Goal: Transaction & Acquisition: Purchase product/service

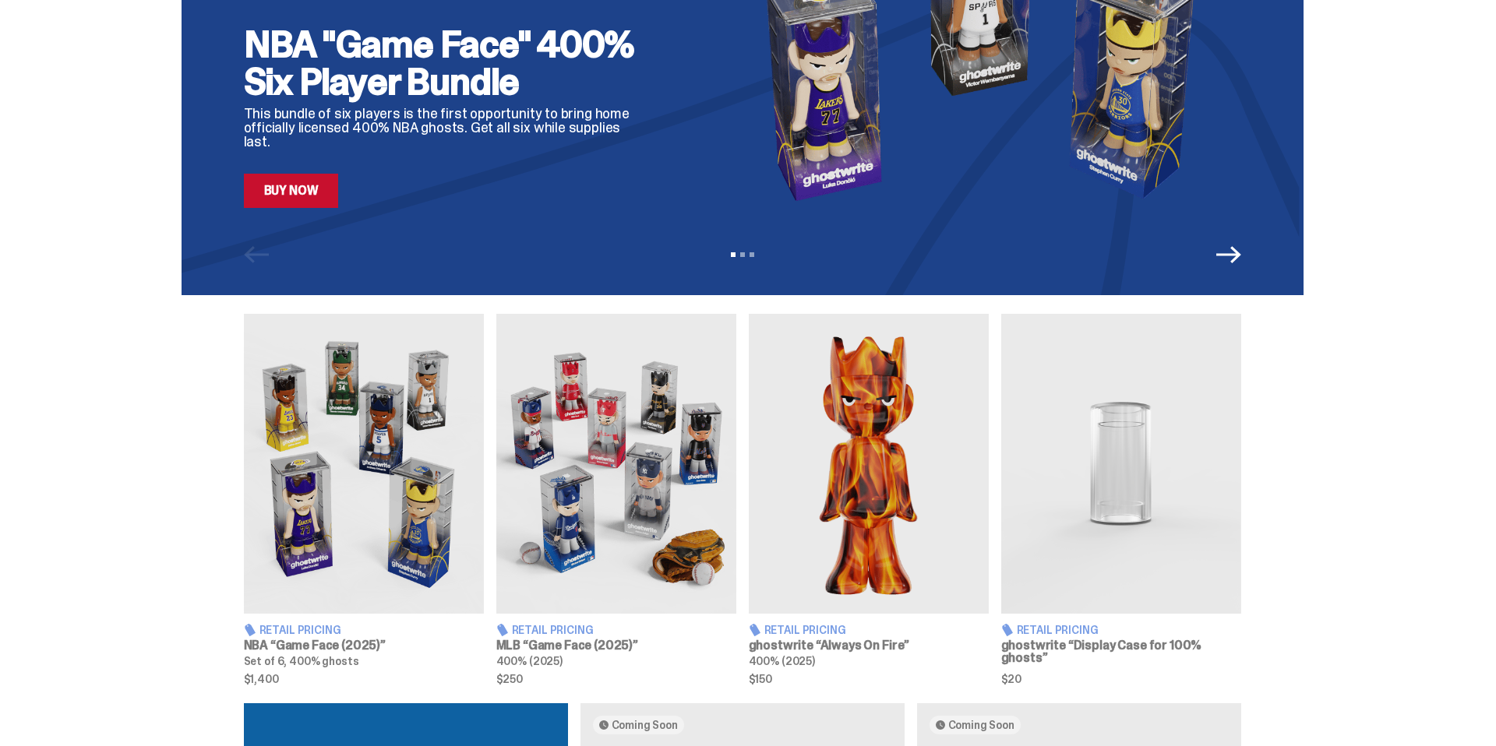
scroll to position [346, 0]
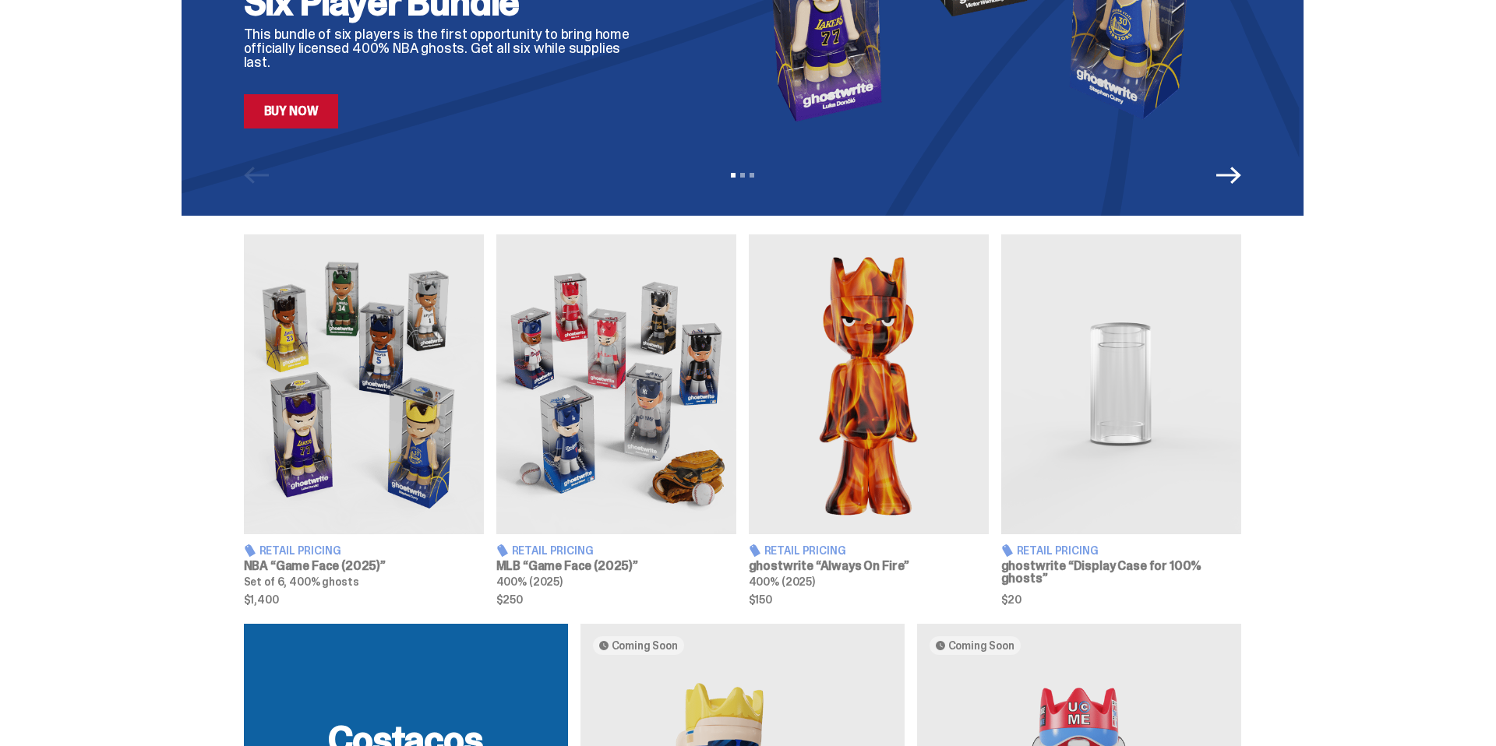
click at [563, 463] on img at bounding box center [616, 385] width 240 height 300
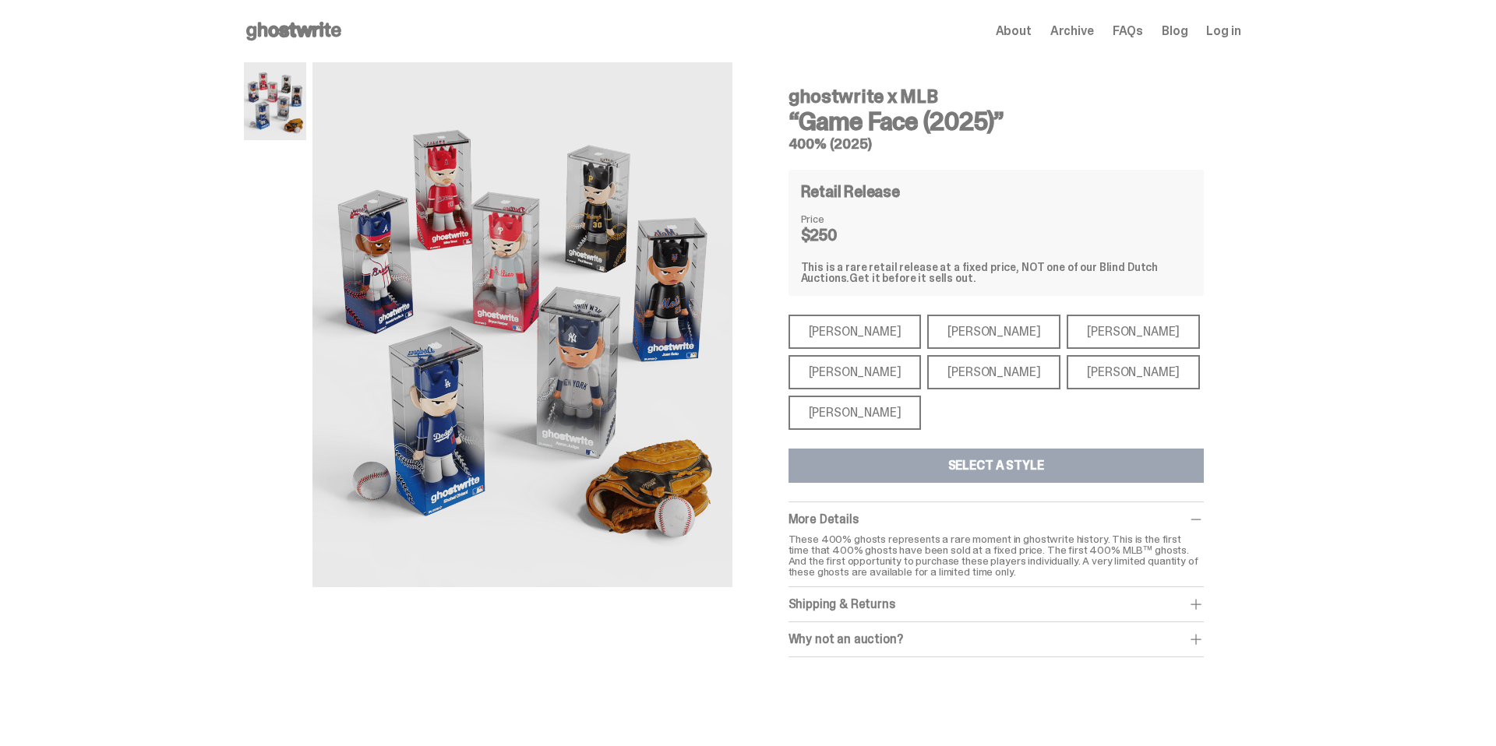
click at [857, 412] on div "[PERSON_NAME]" at bounding box center [855, 413] width 133 height 34
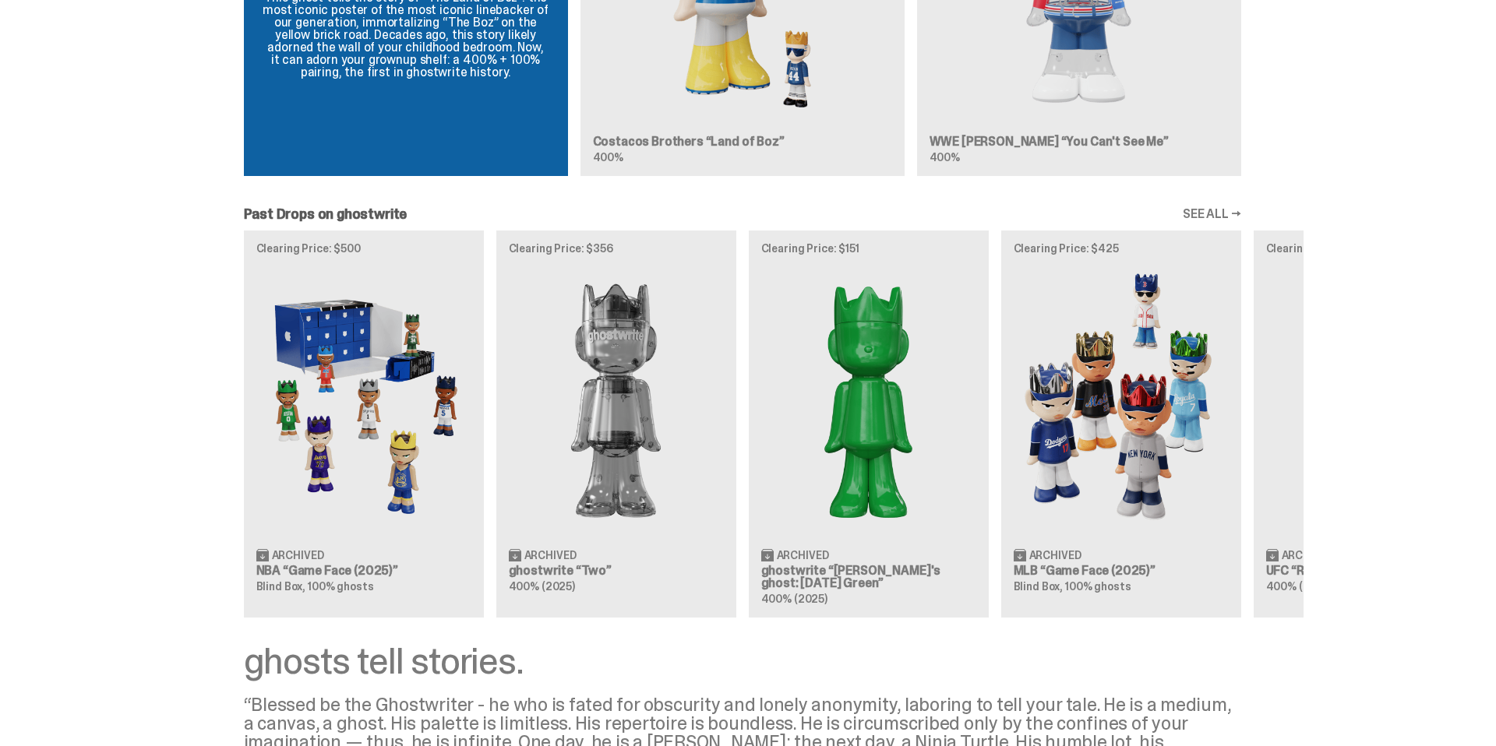
scroll to position [1203, 0]
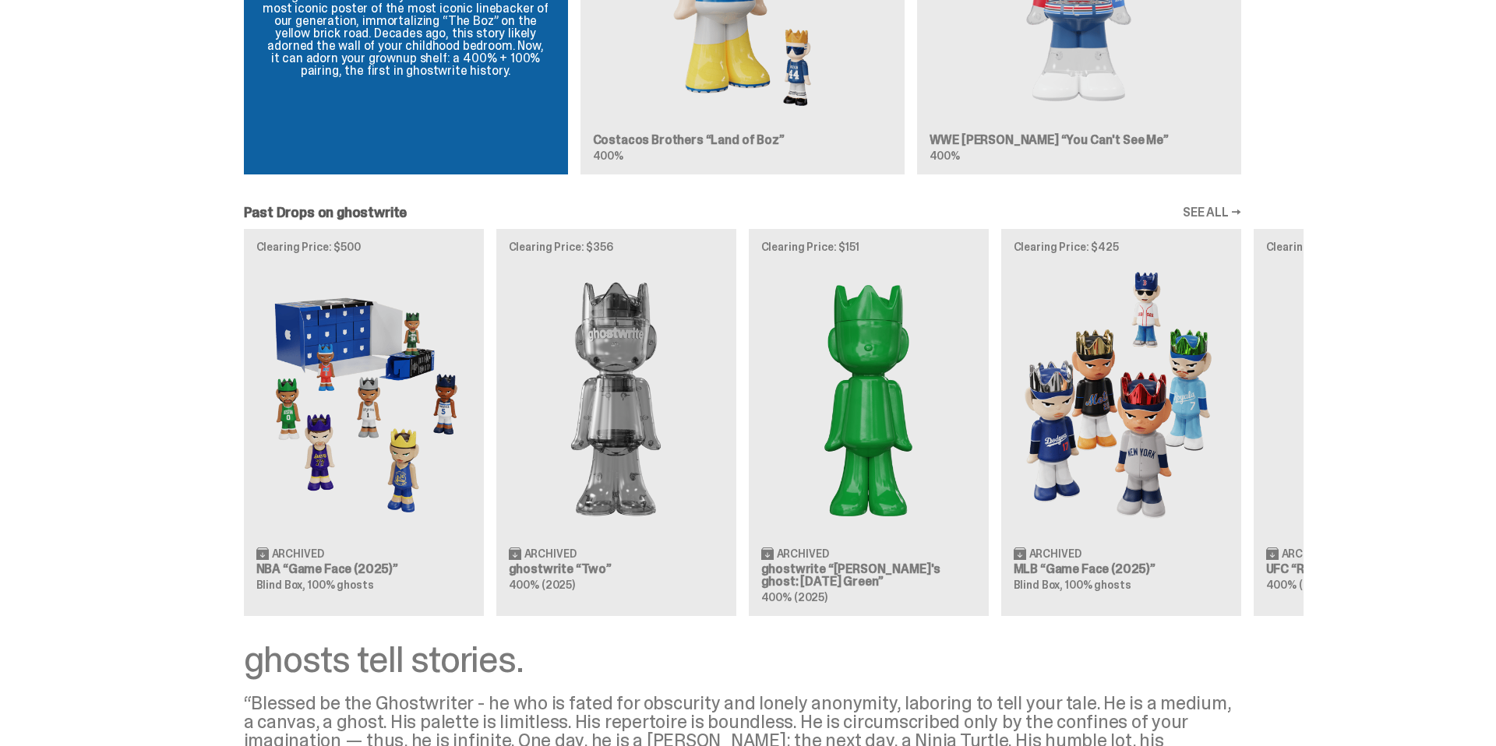
click at [1232, 214] on link "SEE ALL →" at bounding box center [1212, 212] width 58 height 12
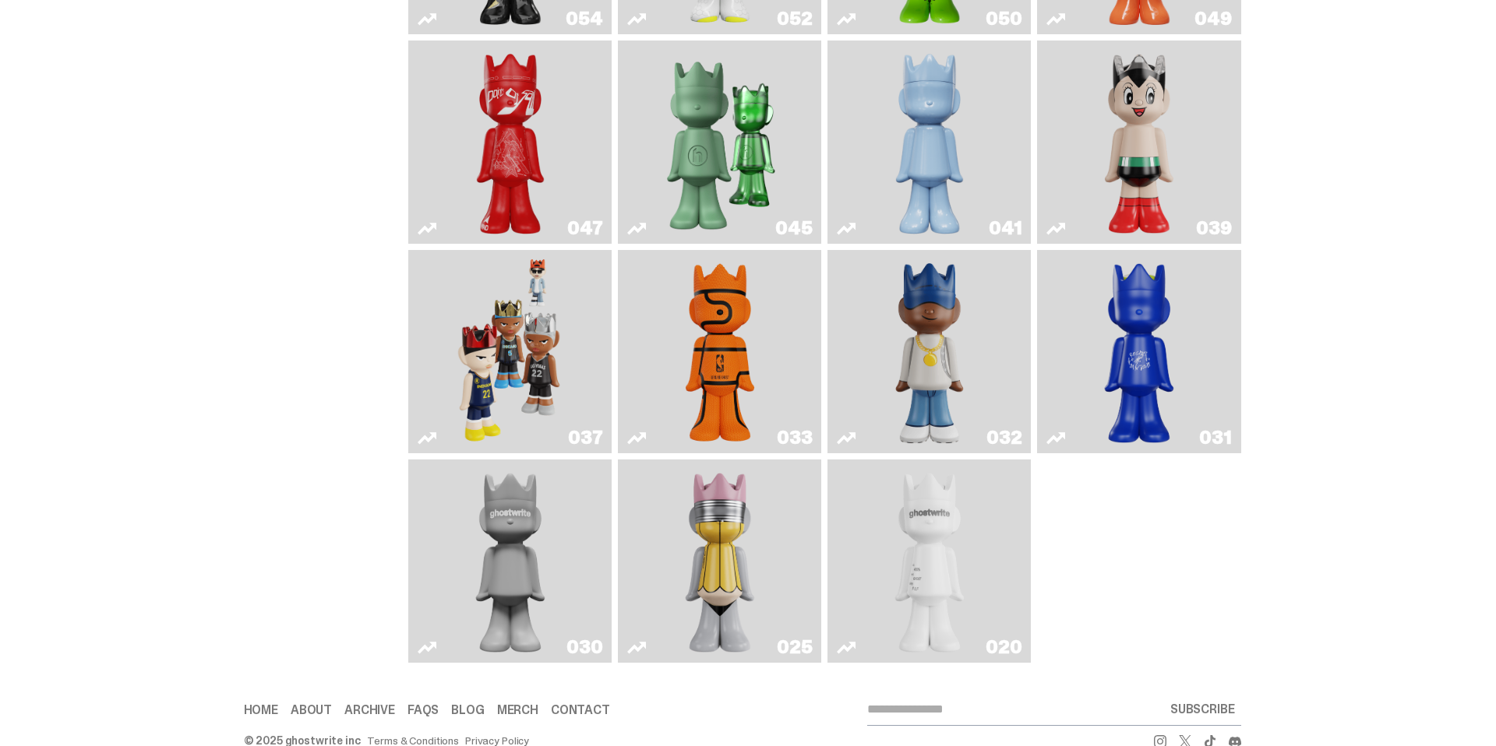
scroll to position [528, 0]
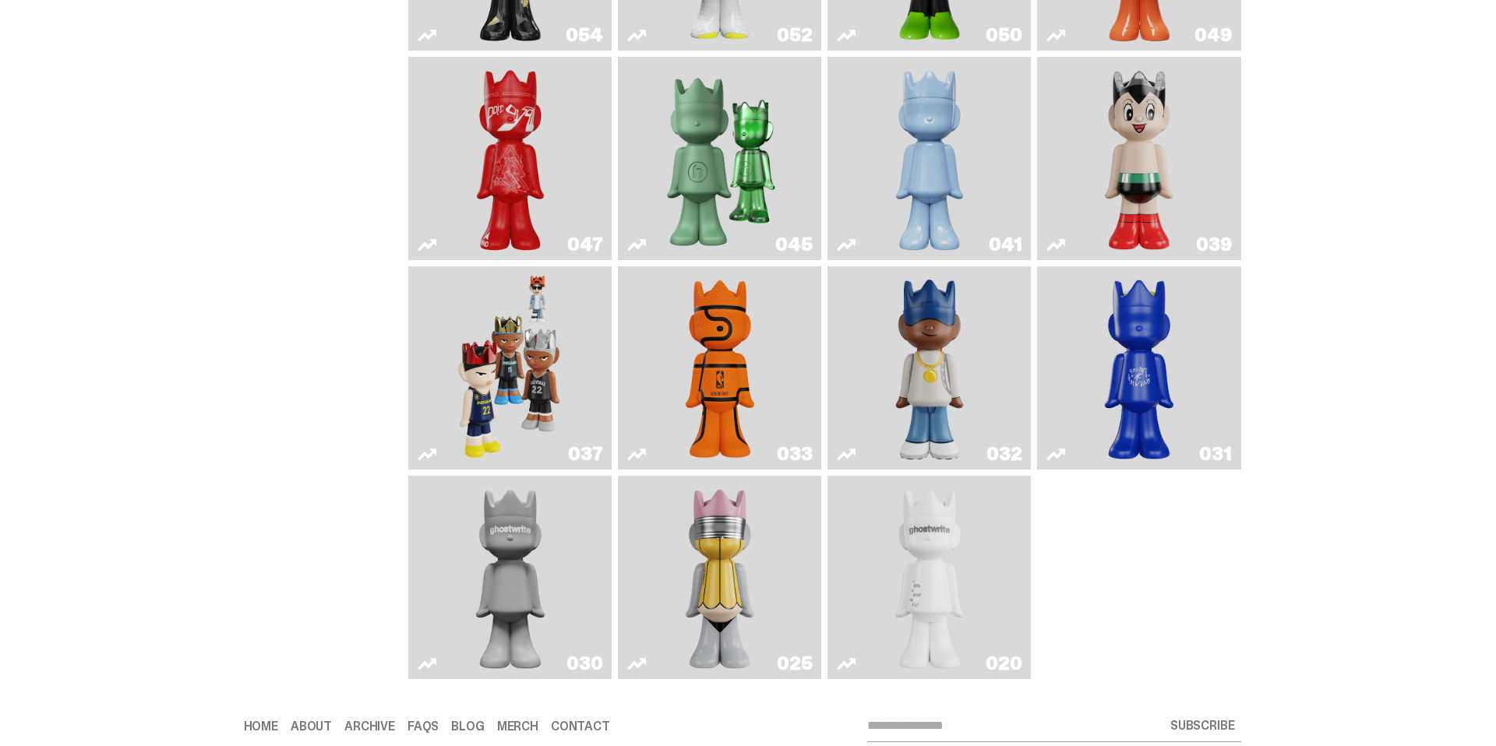
click at [557, 447] on img "Game Face (2024)" at bounding box center [511, 368] width 108 height 191
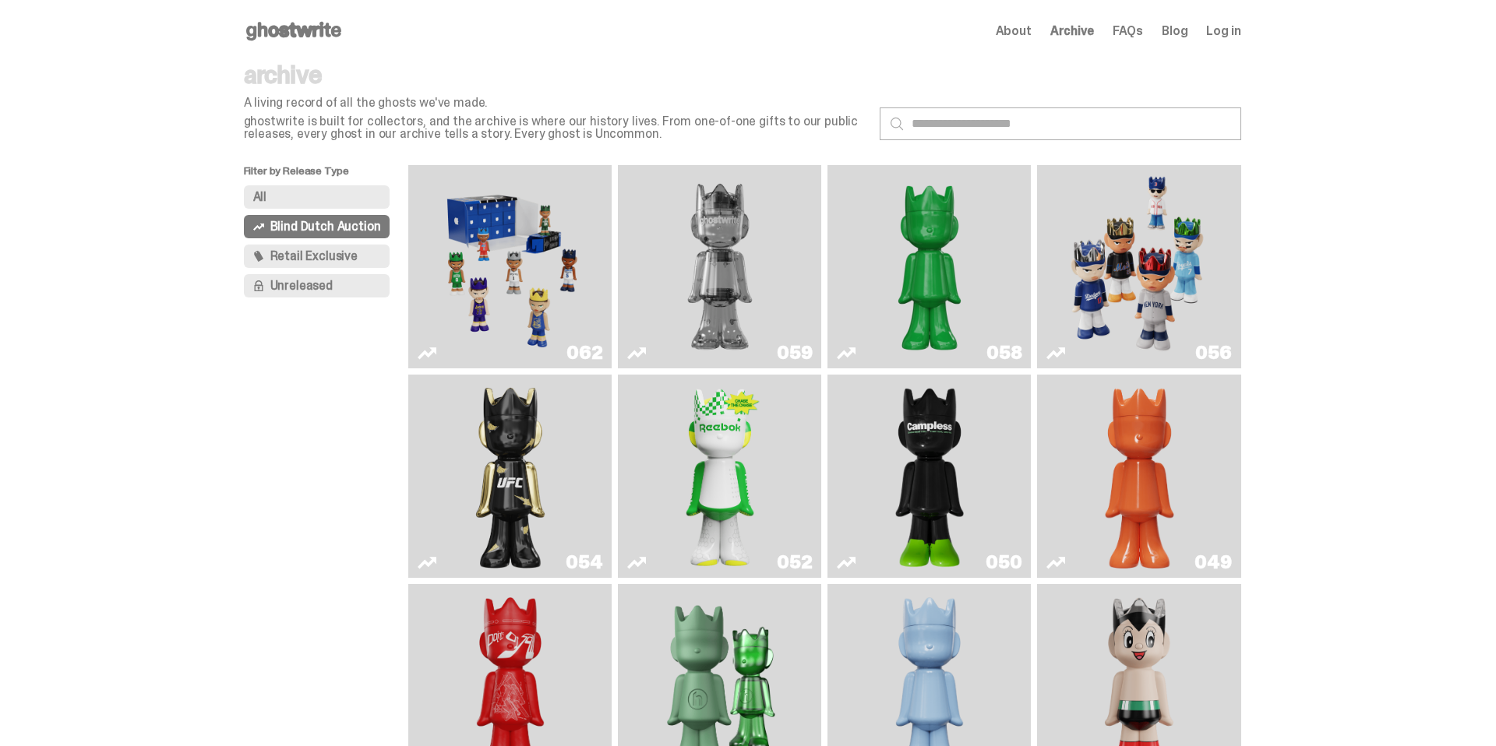
click at [545, 288] on img "Game Face (2025)" at bounding box center [510, 266] width 153 height 191
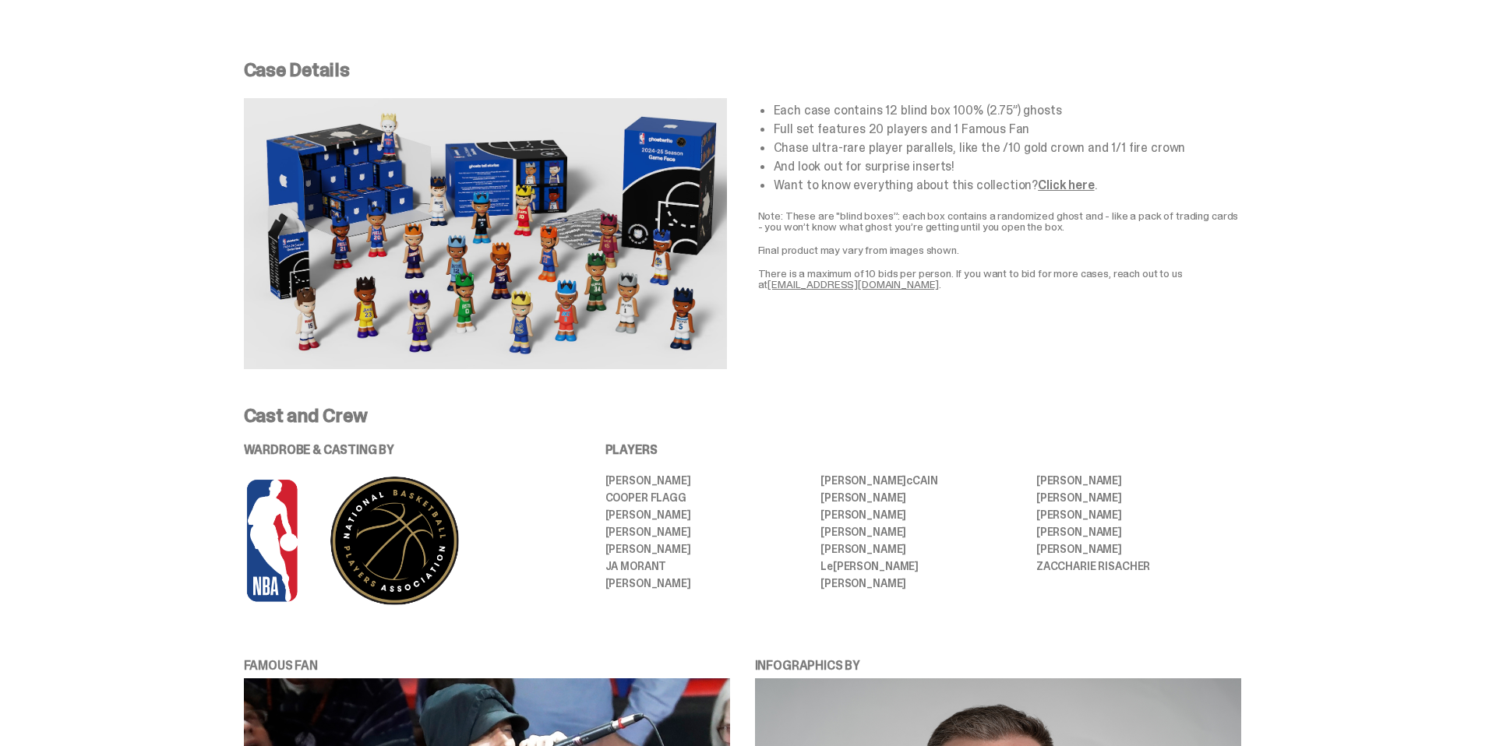
scroll to position [2853, 0]
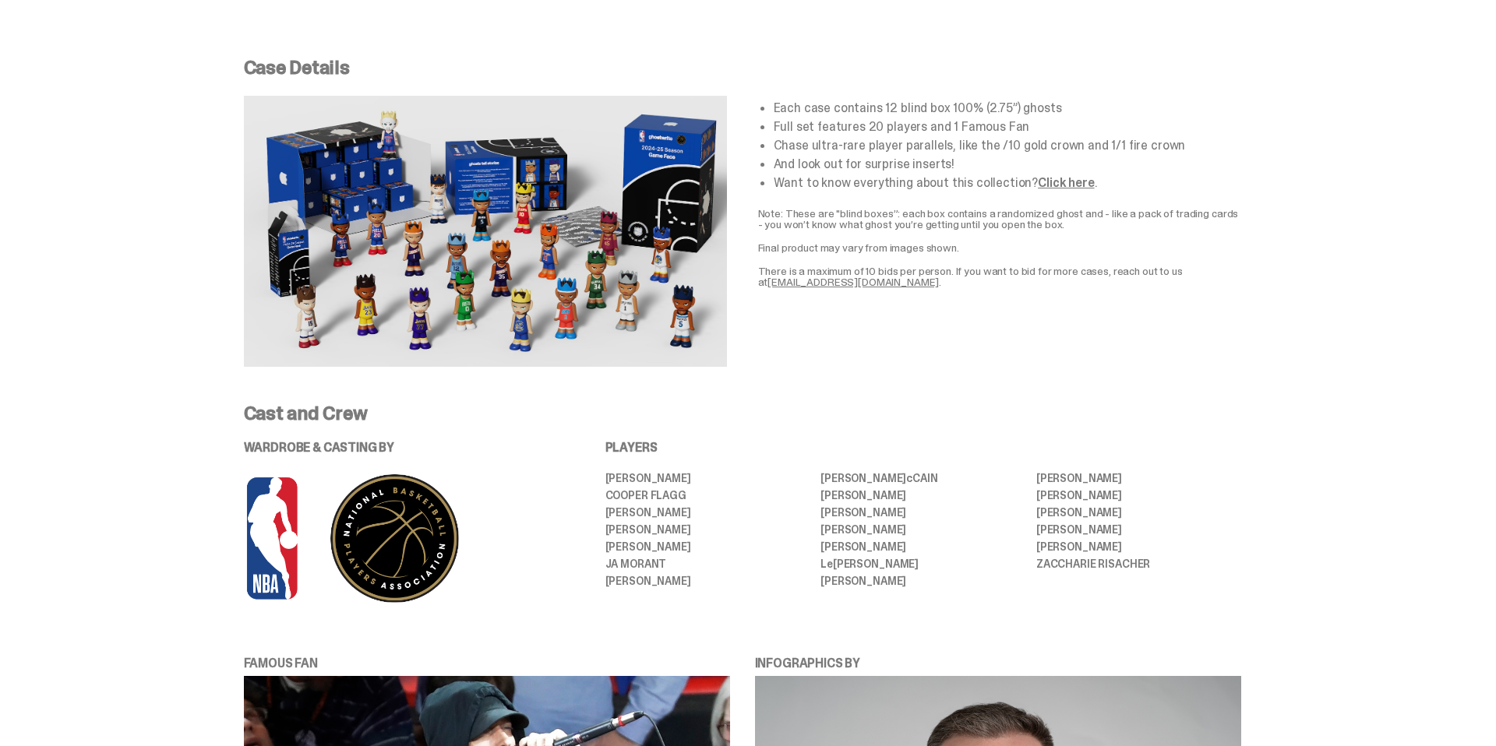
click at [1049, 189] on link "Click here" at bounding box center [1066, 183] width 56 height 16
